Goal: Find specific page/section: Find specific page/section

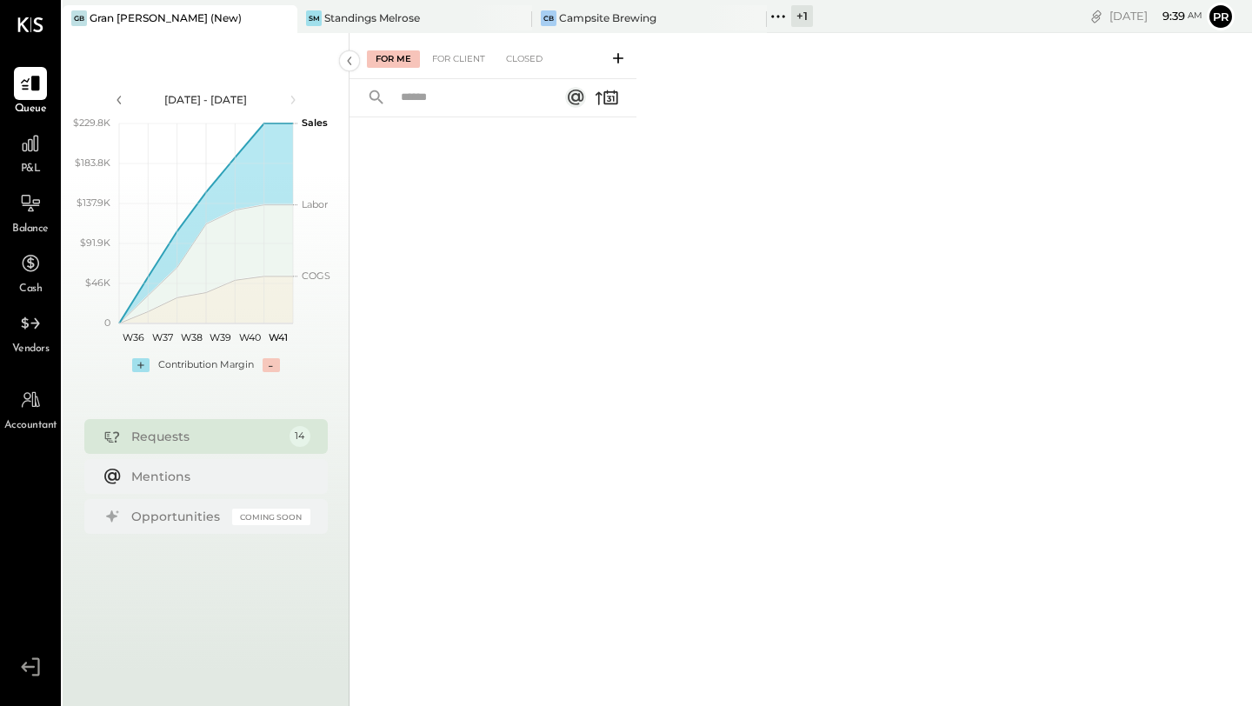
click at [803, 20] on div "+ 1" at bounding box center [802, 16] width 22 height 22
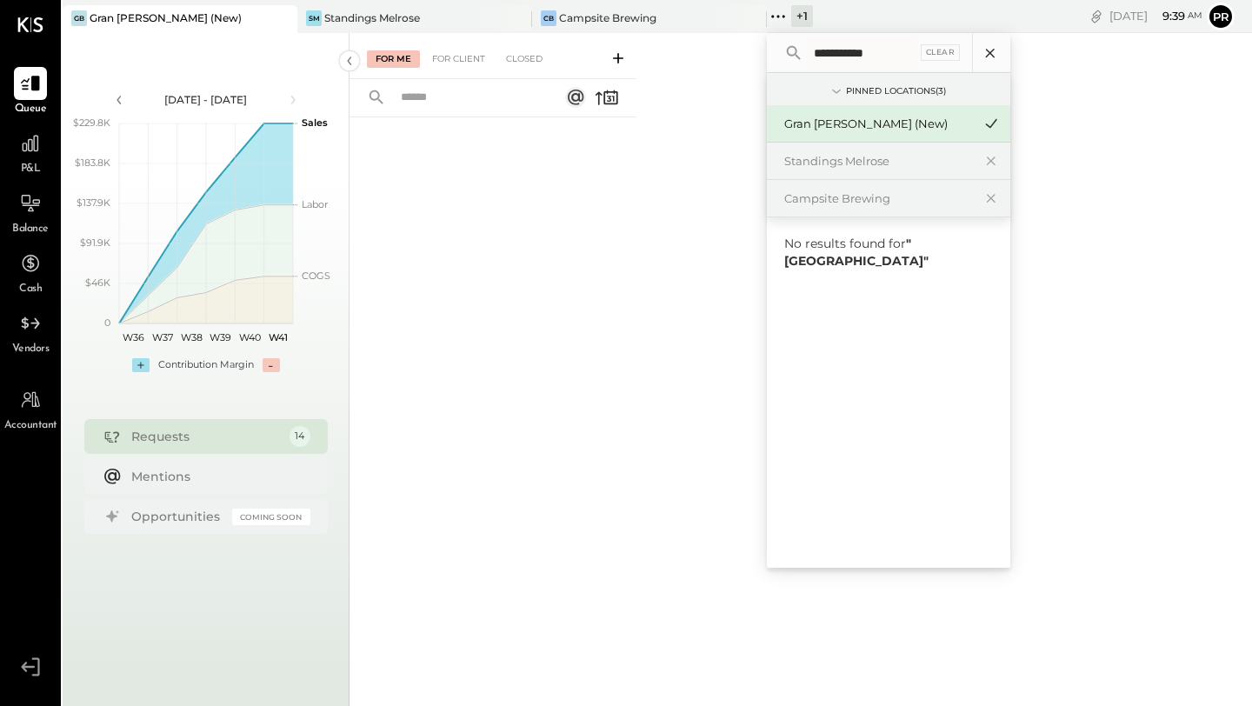
click at [991, 58] on icon at bounding box center [990, 53] width 23 height 23
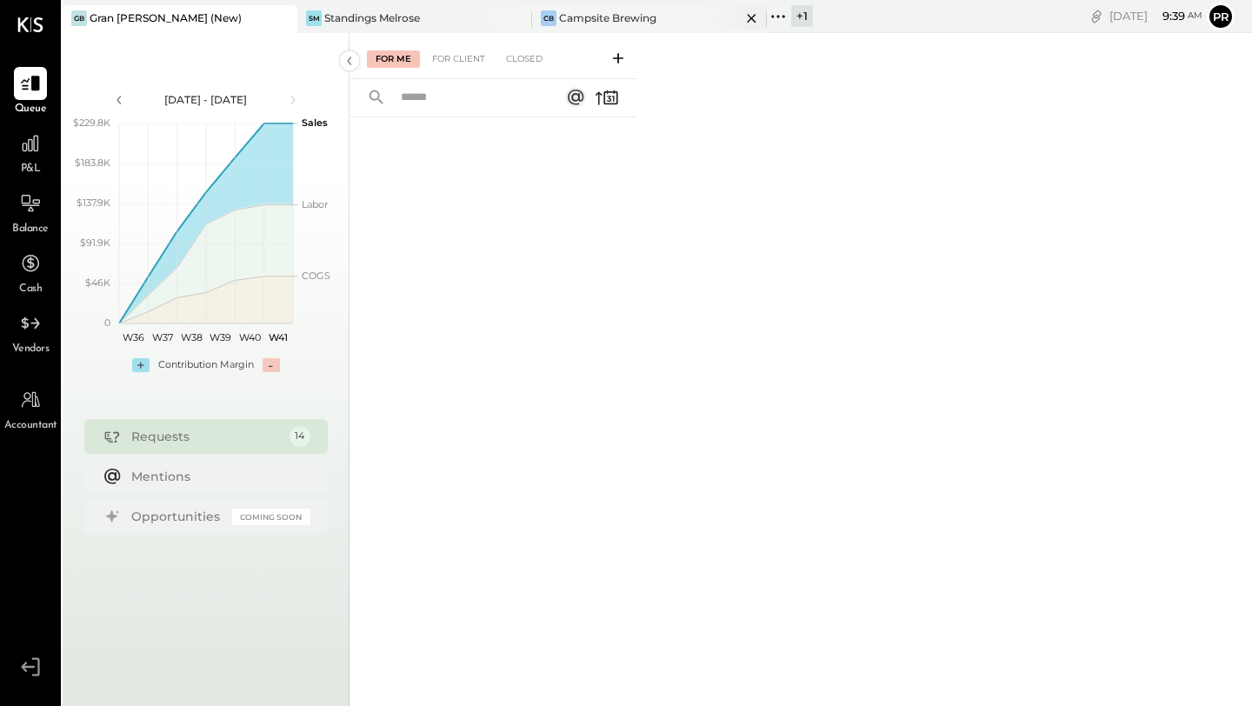
click at [591, 19] on div "Campsite Brewing" at bounding box center [607, 17] width 97 height 15
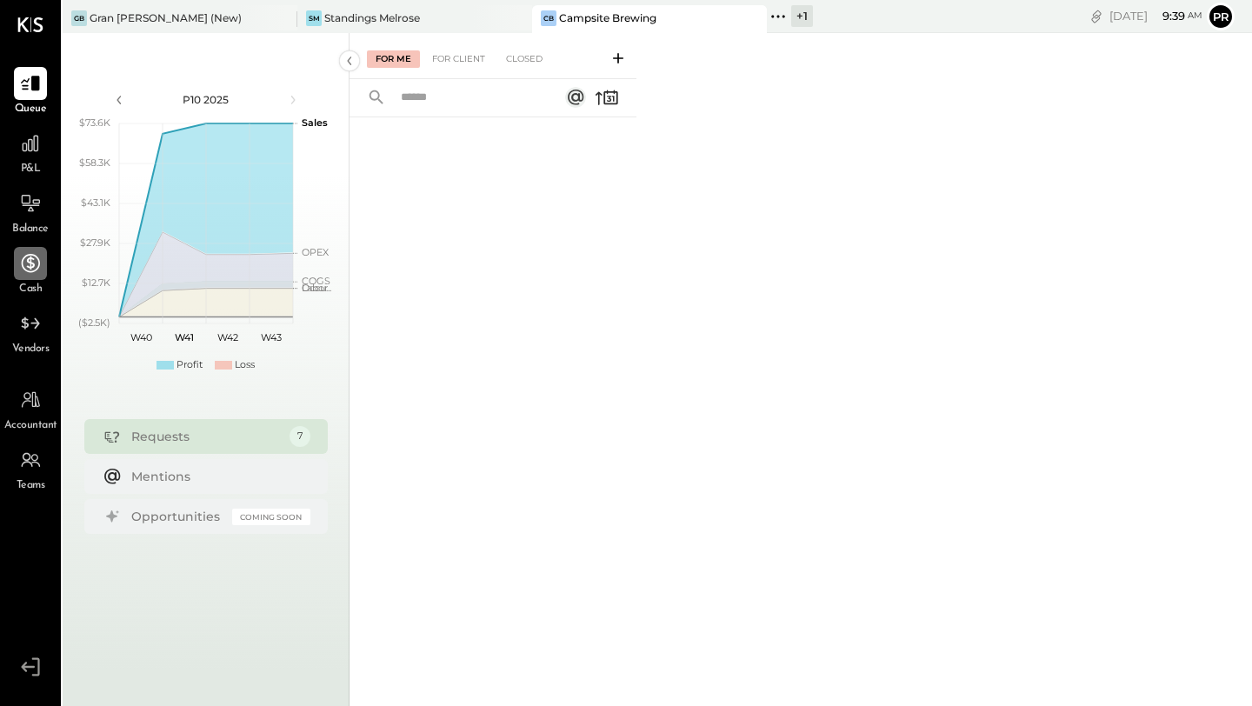
click at [35, 277] on div at bounding box center [30, 263] width 33 height 33
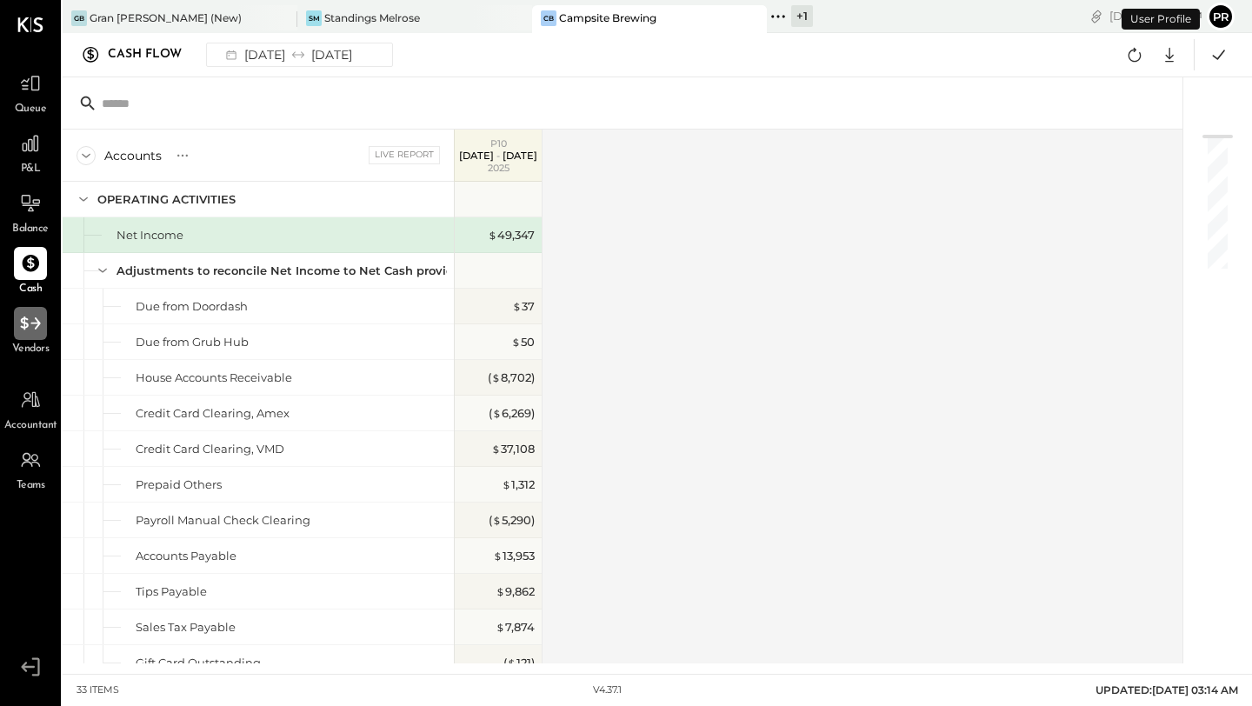
click at [30, 330] on icon at bounding box center [30, 323] width 23 height 23
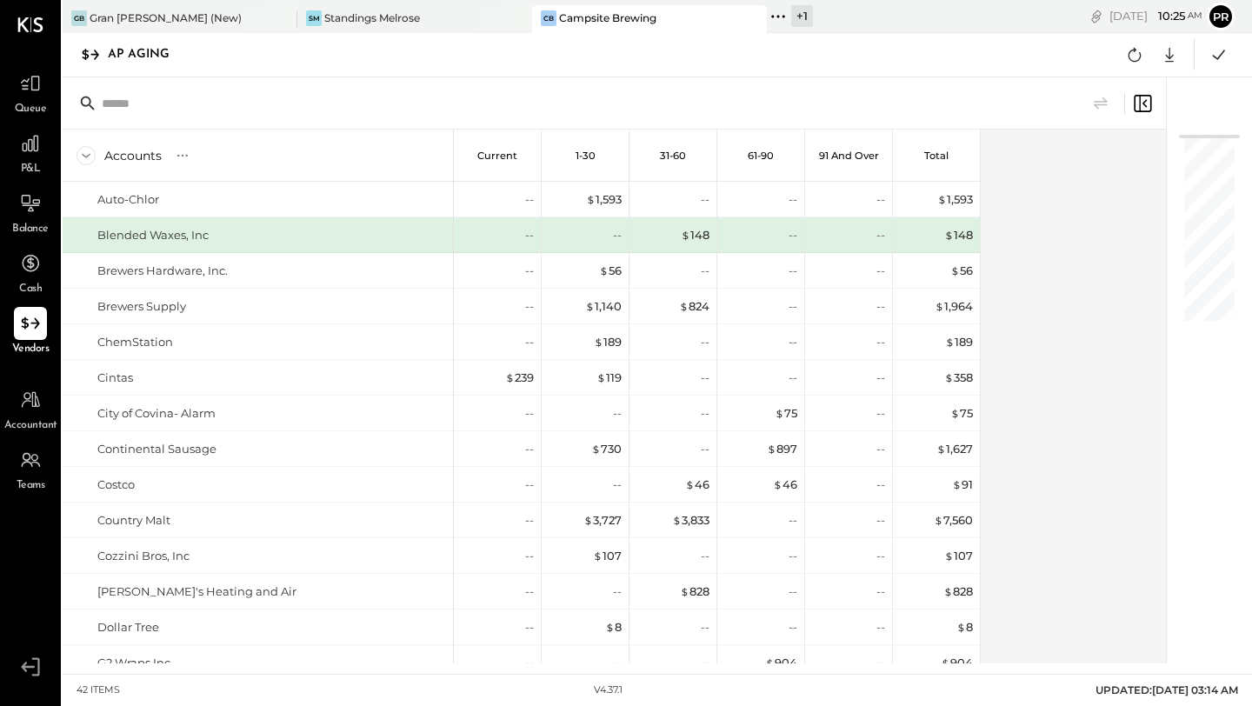
click at [800, 20] on div "+ 1" at bounding box center [802, 16] width 22 height 22
click at [810, 19] on div "+ 1" at bounding box center [802, 16] width 22 height 22
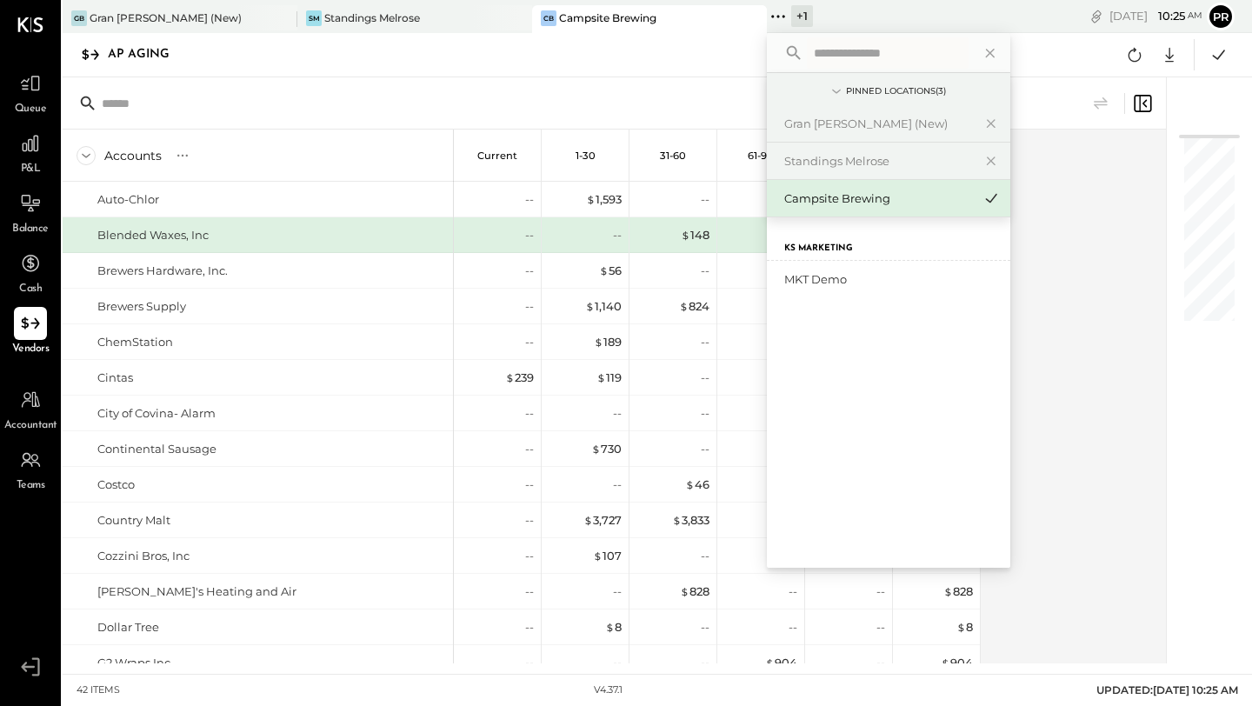
click at [575, 62] on div "AP Aging Google Sheets Excel" at bounding box center [658, 55] width 1190 height 44
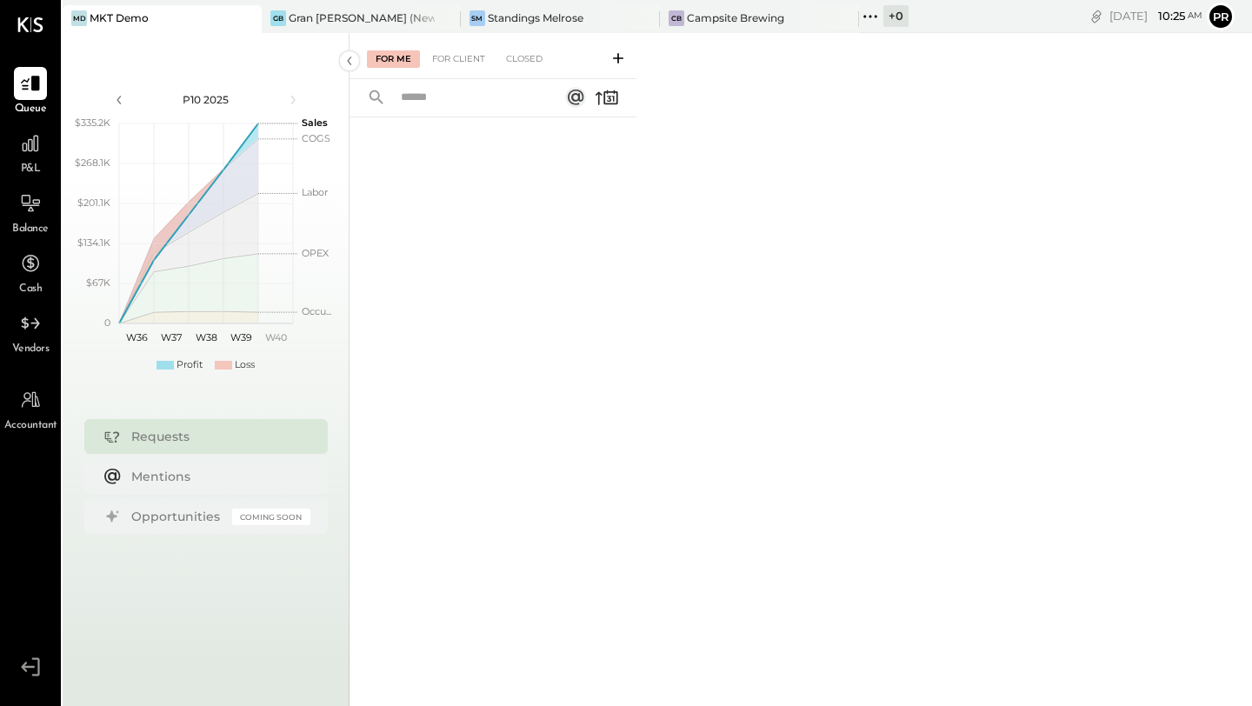
click at [884, 22] on div "+ 0" at bounding box center [896, 16] width 25 height 22
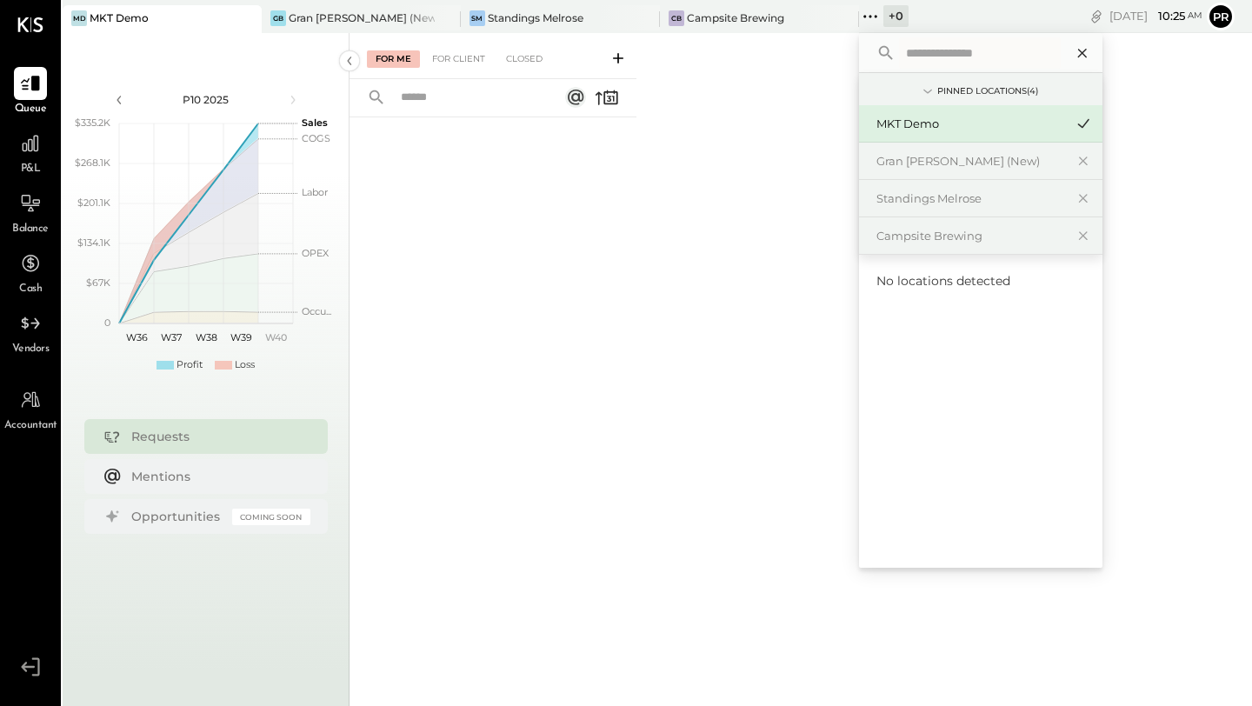
click at [1071, 60] on icon at bounding box center [1082, 53] width 23 height 23
